Goal: Task Accomplishment & Management: Use online tool/utility

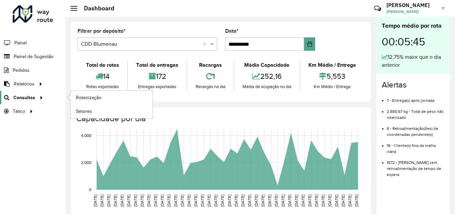
click at [28, 98] on span "Consultas" at bounding box center [24, 97] width 22 height 7
click at [90, 96] on span "Roteirização" at bounding box center [89, 97] width 27 height 7
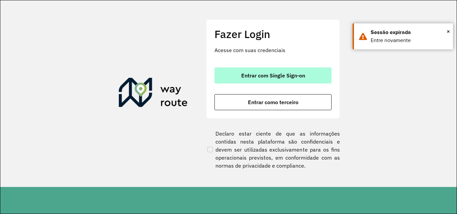
click at [278, 73] on span "Entrar com Single Sign-on" at bounding box center [273, 75] width 64 height 5
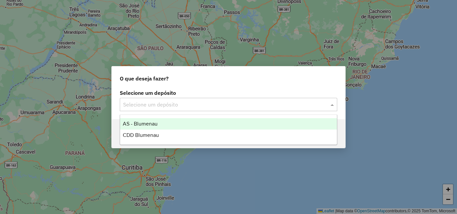
click at [146, 106] on input "text" at bounding box center [221, 105] width 197 height 8
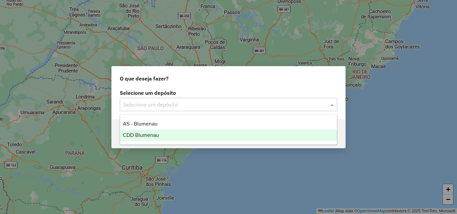
click at [142, 136] on span "CDD Blumenau" at bounding box center [141, 136] width 36 height 6
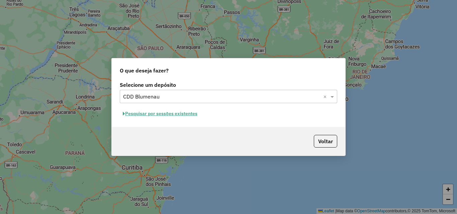
click at [172, 112] on button "Pesquisar por sessões existentes" at bounding box center [160, 114] width 81 height 10
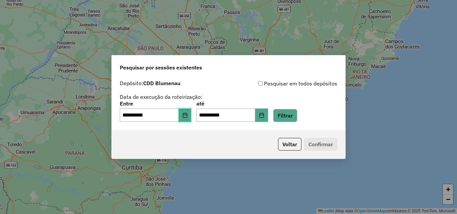
click at [186, 117] on button "Choose Date" at bounding box center [185, 115] width 13 height 13
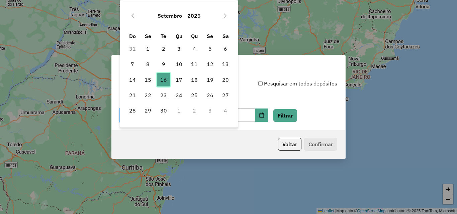
click at [167, 80] on span "16" at bounding box center [163, 79] width 13 height 13
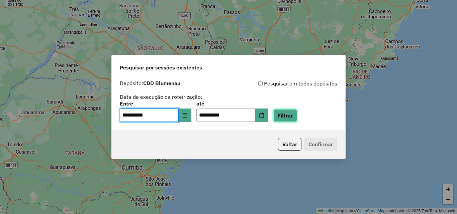
click at [297, 115] on button "Filtrar" at bounding box center [285, 115] width 24 height 13
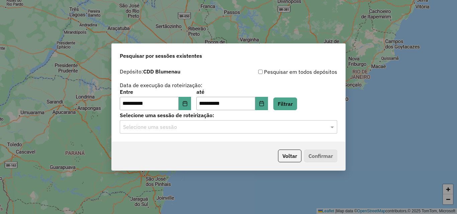
click at [265, 131] on input "text" at bounding box center [221, 127] width 197 height 8
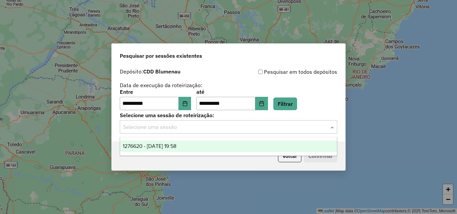
click at [217, 139] on ng-dropdown-panel "1276620 - 16/09/2025 19:58" at bounding box center [229, 146] width 218 height 19
click at [249, 149] on div "1276620 - 16/09/2025 19:58" at bounding box center [228, 146] width 217 height 11
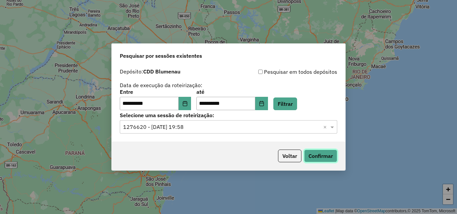
click at [319, 157] on button "Confirmar" at bounding box center [320, 156] width 33 height 13
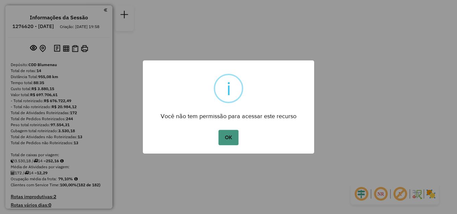
click at [230, 144] on button "OK" at bounding box center [229, 137] width 20 height 15
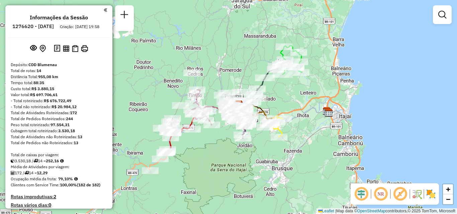
drag, startPoint x: 236, startPoint y: 157, endPoint x: 249, endPoint y: 157, distance: 13.7
click at [246, 157] on div "Janela de atendimento Grade de atendimento Capacidade Transportadoras Veículos …" at bounding box center [228, 107] width 457 height 214
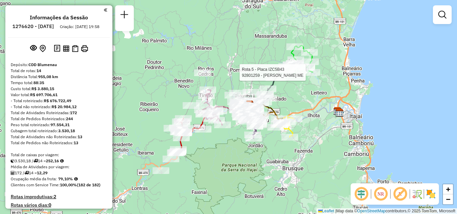
select select "**********"
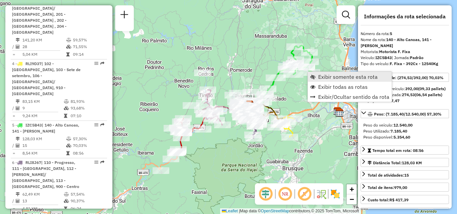
scroll to position [454, 0]
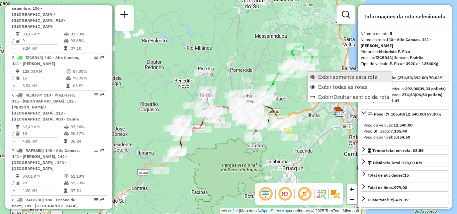
click at [329, 80] on span "Exibir somente esta rota" at bounding box center [348, 76] width 60 height 5
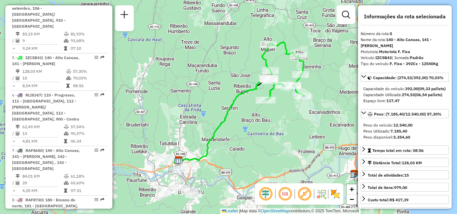
drag, startPoint x: 306, startPoint y: 94, endPoint x: 324, endPoint y: 88, distance: 18.9
click at [324, 88] on div "Janela de atendimento Grade de atendimento Capacidade Transportadoras Veículos …" at bounding box center [228, 107] width 457 height 214
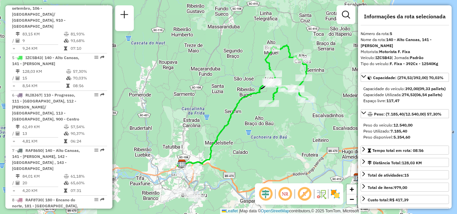
drag, startPoint x: 288, startPoint y: 119, endPoint x: 286, endPoint y: 105, distance: 13.9
click at [286, 121] on div "Janela de atendimento Grade de atendimento Capacidade Transportadoras Veículos …" at bounding box center [228, 107] width 457 height 214
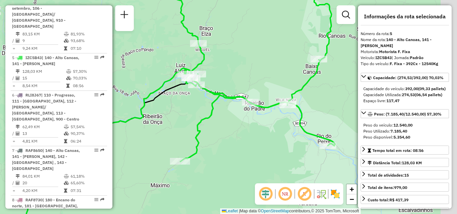
drag, startPoint x: 300, startPoint y: 118, endPoint x: 239, endPoint y: 123, distance: 61.1
click at [237, 126] on div "Janela de atendimento Grade de atendimento Capacidade Transportadoras Veículos …" at bounding box center [228, 107] width 457 height 214
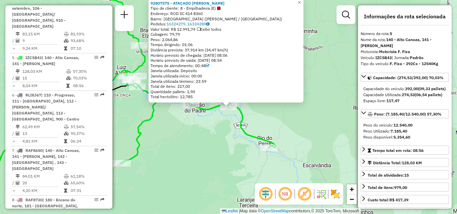
click at [228, 146] on div "92807575 - ATACADO NILO GOEDERT Tipo de cliente: 8 - Empilhadeira (E) Endereço:…" at bounding box center [228, 107] width 457 height 214
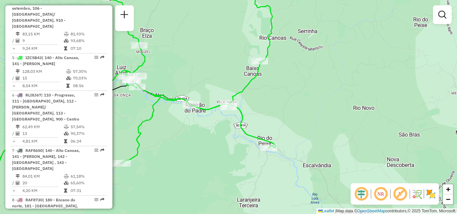
drag, startPoint x: 263, startPoint y: 143, endPoint x: 278, endPoint y: 144, distance: 14.8
click at [276, 144] on div "Janela de atendimento Grade de atendimento Capacidade Transportadoras Veículos …" at bounding box center [228, 107] width 457 height 214
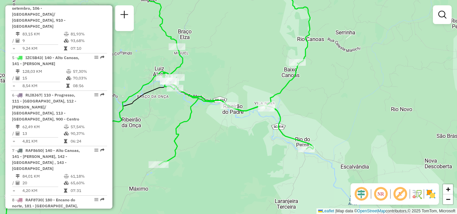
drag, startPoint x: 253, startPoint y: 136, endPoint x: 259, endPoint y: 137, distance: 6.8
click at [258, 137] on div "Janela de atendimento Grade de atendimento Capacidade Transportadoras Veículos …" at bounding box center [228, 107] width 457 height 214
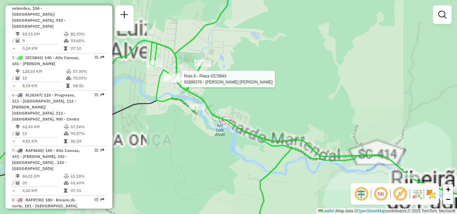
select select "**********"
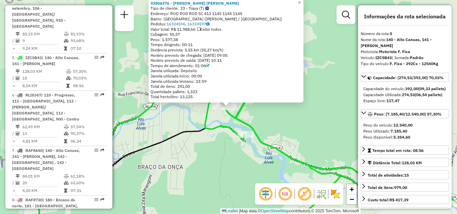
click at [299, 125] on div "92806376 - [PERSON_NAME] [PERSON_NAME] SU Tipo de cliente: 23 - Trava (T) Ender…" at bounding box center [228, 107] width 457 height 214
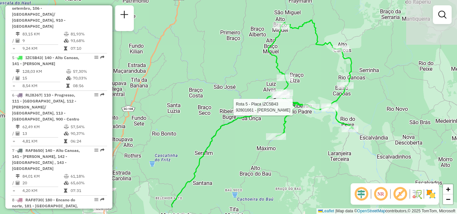
click at [304, 107] on div at bounding box center [311, 107] width 17 height 7
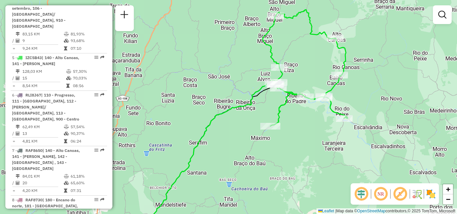
drag, startPoint x: 220, startPoint y: 108, endPoint x: 257, endPoint y: 102, distance: 36.9
click at [256, 102] on div "Janela de atendimento Grade de atendimento Capacidade Transportadoras Veículos …" at bounding box center [228, 107] width 457 height 214
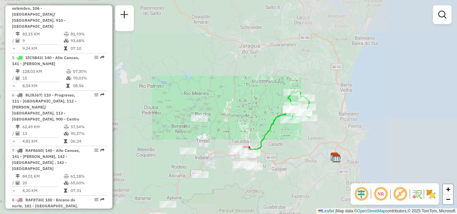
drag, startPoint x: 246, startPoint y: 114, endPoint x: 255, endPoint y: 91, distance: 25.1
click at [252, 96] on div "Janela de atendimento Grade de atendimento Capacidade Transportadoras Veículos …" at bounding box center [228, 107] width 457 height 214
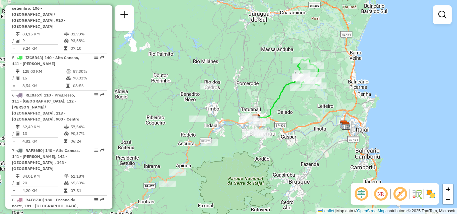
drag, startPoint x: 227, startPoint y: 96, endPoint x: 232, endPoint y: 69, distance: 27.6
click at [230, 74] on div "Janela de atendimento Grade de atendimento Capacidade Transportadoras Veículos …" at bounding box center [228, 107] width 457 height 214
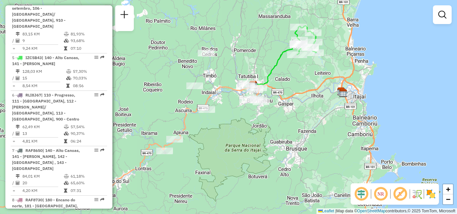
drag, startPoint x: 252, startPoint y: 145, endPoint x: 234, endPoint y: 145, distance: 17.7
click at [234, 145] on div "Janela de atendimento Grade de atendimento Capacidade Transportadoras Veículos …" at bounding box center [228, 107] width 457 height 214
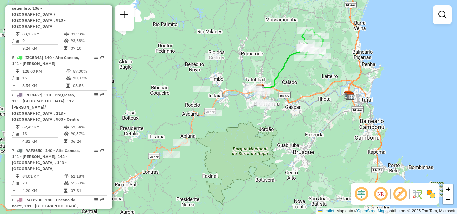
drag, startPoint x: 233, startPoint y: 140, endPoint x: 262, endPoint y: 145, distance: 29.9
click at [262, 145] on div "Janela de atendimento Grade de atendimento Capacidade Transportadoras Veículos …" at bounding box center [228, 107] width 457 height 214
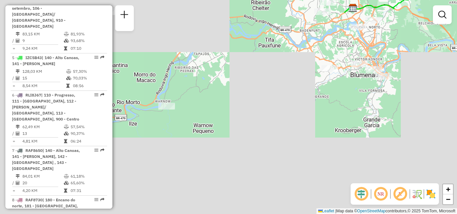
drag, startPoint x: 311, startPoint y: 123, endPoint x: 298, endPoint y: 135, distance: 17.3
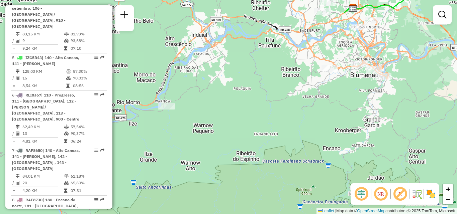
click at [298, 135] on div "Janela de atendimento Grade de atendimento Capacidade Transportadoras Veículos …" at bounding box center [228, 107] width 457 height 214
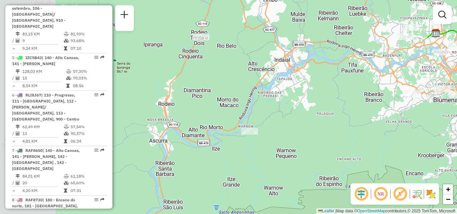
drag, startPoint x: 301, startPoint y: 132, endPoint x: 387, endPoint y: 153, distance: 88.5
click at [387, 153] on div "Janela de atendimento Grade de atendimento Capacidade Transportadoras Veículos …" at bounding box center [228, 107] width 457 height 214
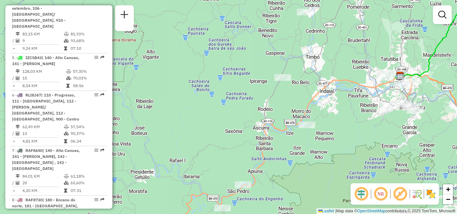
drag, startPoint x: 354, startPoint y: 166, endPoint x: 357, endPoint y: 128, distance: 37.6
click at [357, 133] on div "Janela de atendimento Grade de atendimento Capacidade Transportadoras Veículos …" at bounding box center [228, 107] width 457 height 214
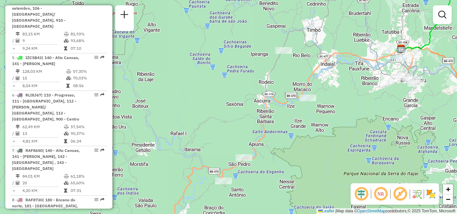
drag, startPoint x: 336, startPoint y: 152, endPoint x: 350, endPoint y: 122, distance: 33.1
click at [349, 125] on div "Janela de atendimento Grade de atendimento Capacidade Transportadoras Veículos …" at bounding box center [228, 107] width 457 height 214
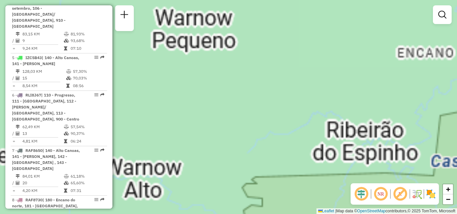
click at [334, 127] on div "Janela de atendimento Grade de atendimento Capacidade Transportadoras Veículos …" at bounding box center [228, 107] width 457 height 214
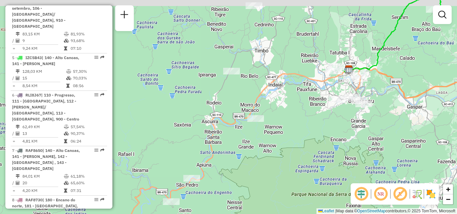
drag, startPoint x: 287, startPoint y: 138, endPoint x: 282, endPoint y: 144, distance: 8.1
click at [285, 144] on div "Janela de atendimento Grade de atendimento Capacidade Transportadoras Veículos …" at bounding box center [228, 107] width 457 height 214
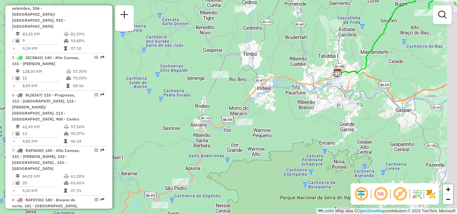
drag, startPoint x: 350, startPoint y: 160, endPoint x: 326, endPoint y: 174, distance: 28.2
click at [326, 174] on div "Janela de atendimento Grade de atendimento Capacidade Transportadoras Veículos …" at bounding box center [228, 107] width 457 height 214
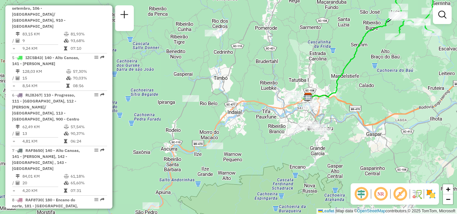
drag, startPoint x: 286, startPoint y: 138, endPoint x: 278, endPoint y: 145, distance: 10.9
click at [278, 145] on div "Janela de atendimento Grade de atendimento Capacidade Transportadoras Veículos …" at bounding box center [228, 107] width 457 height 214
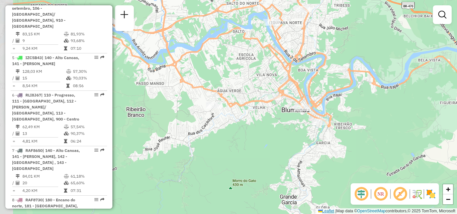
drag, startPoint x: 264, startPoint y: 142, endPoint x: 314, endPoint y: 209, distance: 84.5
click at [324, 214] on html "Aguarde... Pop-up bloqueado! Seu navegador bloqueou automáticamente a abertura …" at bounding box center [228, 107] width 457 height 214
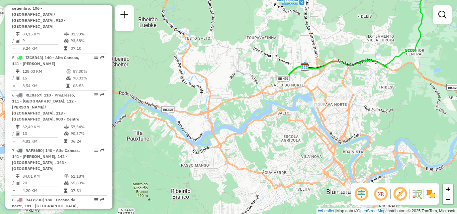
click at [249, 128] on div "Janela de atendimento Grade de atendimento Capacidade Transportadoras Veículos …" at bounding box center [228, 107] width 457 height 214
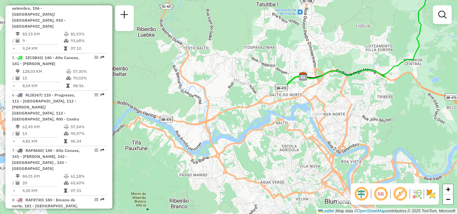
click at [256, 68] on div at bounding box center [253, 65] width 17 height 7
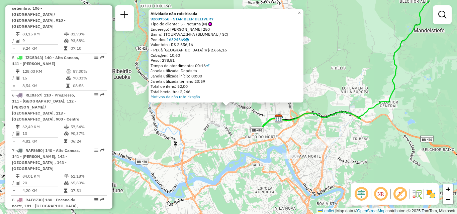
click at [253, 150] on div "Atividade não roteirizada 92807556 - STAR BEER DELIVERY Tipo de cliente: 5 - No…" at bounding box center [228, 107] width 457 height 214
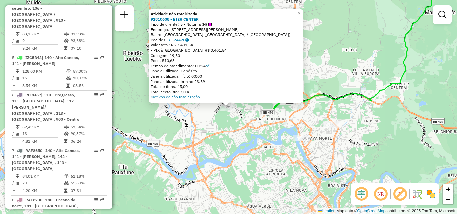
click at [241, 159] on div "Atividade não roteirizada 92810608 - BIER CENTER Tipo de cliente: 5 - Noturna (…" at bounding box center [228, 107] width 457 height 214
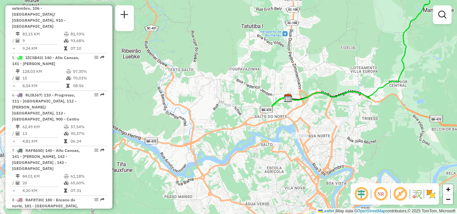
drag, startPoint x: 287, startPoint y: 154, endPoint x: 270, endPoint y: 145, distance: 19.0
click at [270, 145] on div "Janela de atendimento Grade de atendimento Capacidade Transportadoras Veículos …" at bounding box center [228, 107] width 457 height 214
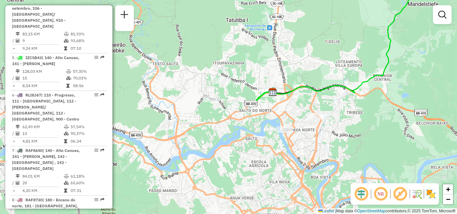
click at [279, 133] on div at bounding box center [284, 129] width 17 height 7
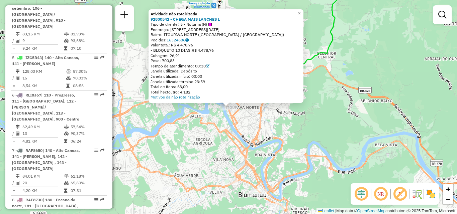
click at [244, 165] on div "Atividade não roteirizada 92800542 - CHEGA MAIS LANCHES L Tipo de cliente: 5 - …" at bounding box center [228, 107] width 457 height 214
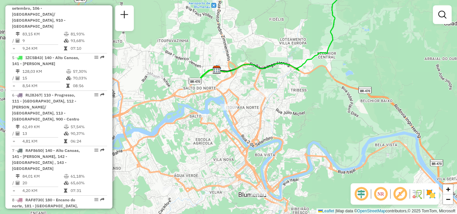
click at [260, 97] on div at bounding box center [258, 94] width 17 height 7
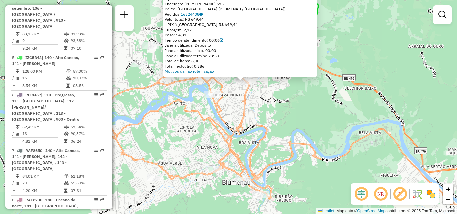
drag, startPoint x: 253, startPoint y: 150, endPoint x: 268, endPoint y: 123, distance: 31.0
click at [268, 123] on div "Atividade não roteirizada 92809712 - [PERSON_NAME] Tipo de cliente: 5 - Noturna…" at bounding box center [228, 107] width 457 height 214
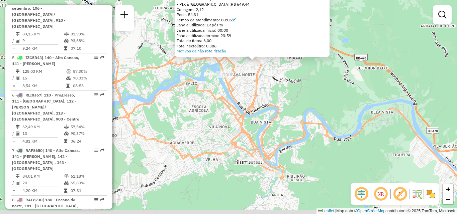
drag, startPoint x: 270, startPoint y: 128, endPoint x: 281, endPoint y: 109, distance: 21.3
click at [281, 108] on div "Atividade não roteirizada 92809712 - [PERSON_NAME] Tipo de cliente: 5 - Noturna…" at bounding box center [228, 107] width 457 height 214
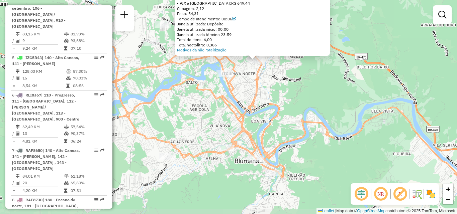
click at [245, 114] on div "Atividade não roteirizada 92809712 - [PERSON_NAME] Tipo de cliente: 5 - Noturna…" at bounding box center [228, 107] width 457 height 214
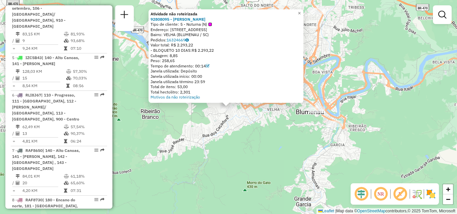
click at [204, 168] on div "Atividade não roteirizada 92808095 - JEFERSON [PERSON_NAME] Tipo de cliente: 5 …" at bounding box center [228, 107] width 457 height 214
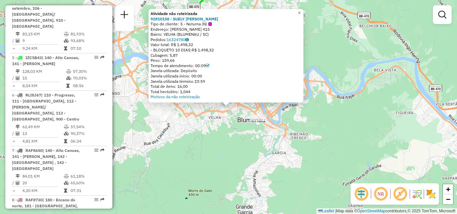
click at [286, 139] on div "Atividade não roteirizada 92810158 - SUELY [PERSON_NAME] Tipo de cliente: 5 - N…" at bounding box center [228, 107] width 457 height 214
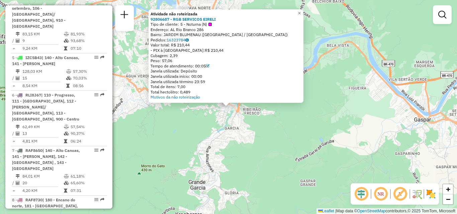
click at [218, 155] on div "Atividade não roteirizada 92806687 - RGB SERVICOS EIRELI Tipo de cliente: 5 - N…" at bounding box center [228, 107] width 457 height 214
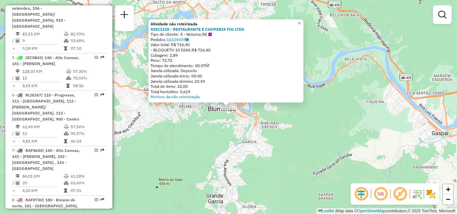
click at [192, 133] on div "Atividade não roteirizada 92811328 - RESTAURANTE E CHOPERIA FIG LTDA Tipo de cl…" at bounding box center [228, 107] width 457 height 214
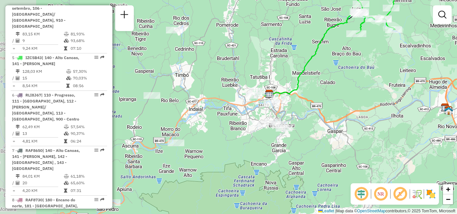
drag, startPoint x: 264, startPoint y: 127, endPoint x: 350, endPoint y: 140, distance: 86.7
click at [350, 140] on div "Janela de atendimento Grade de atendimento Capacidade Transportadoras Veículos …" at bounding box center [228, 107] width 457 height 214
